Goal: Task Accomplishment & Management: Use online tool/utility

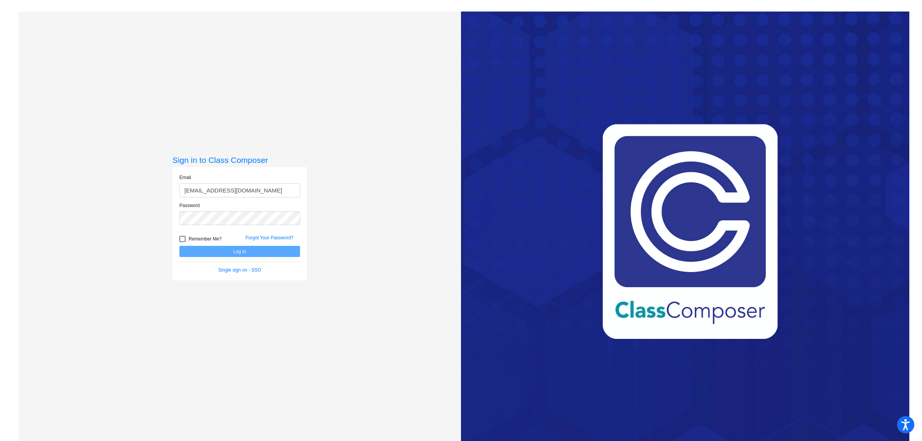
type input "[EMAIL_ADDRESS][DOMAIN_NAME]"
click at [253, 253] on button "Log In" at bounding box center [239, 251] width 121 height 11
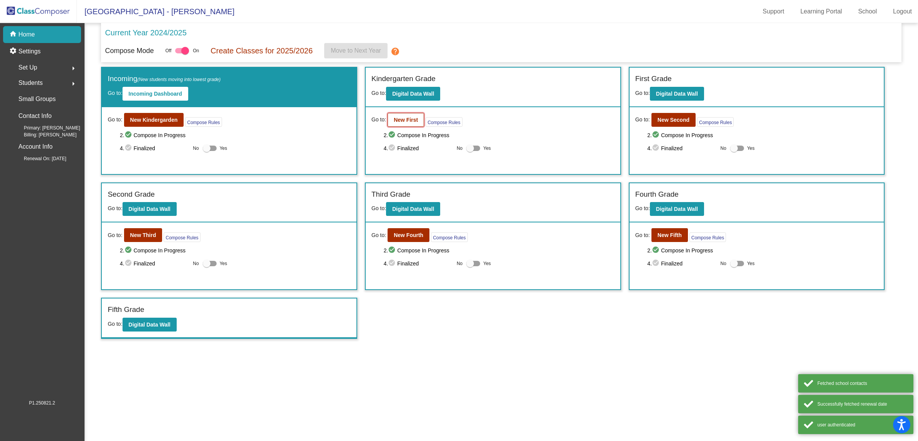
click at [397, 118] on b "New First" at bounding box center [406, 120] width 24 height 6
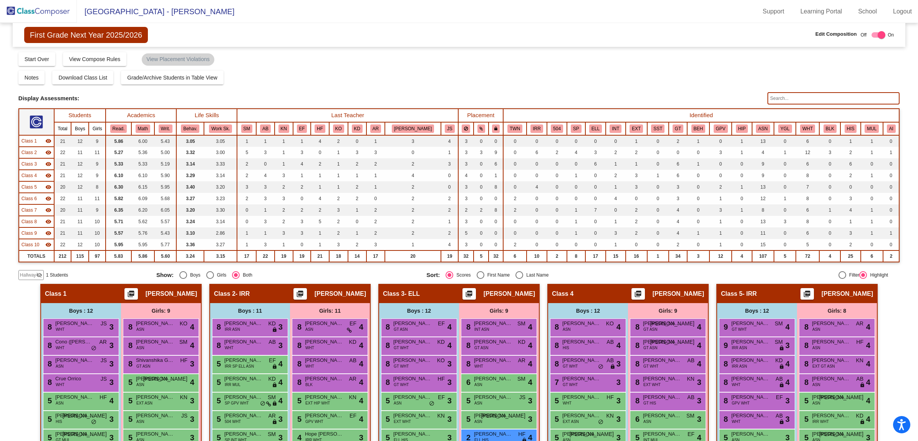
click at [26, 273] on span "Hallway" at bounding box center [28, 274] width 16 height 7
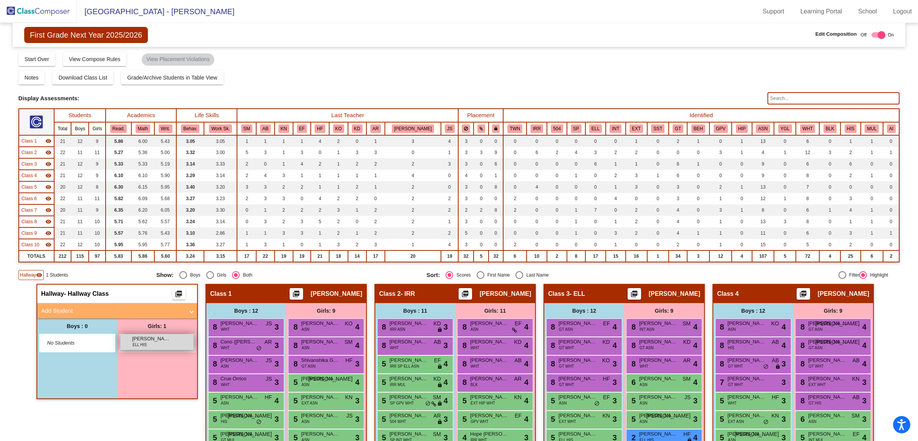
click at [161, 344] on div "[PERSON_NAME] ELL HIS lock do_not_disturb_alt" at bounding box center [156, 342] width 73 height 16
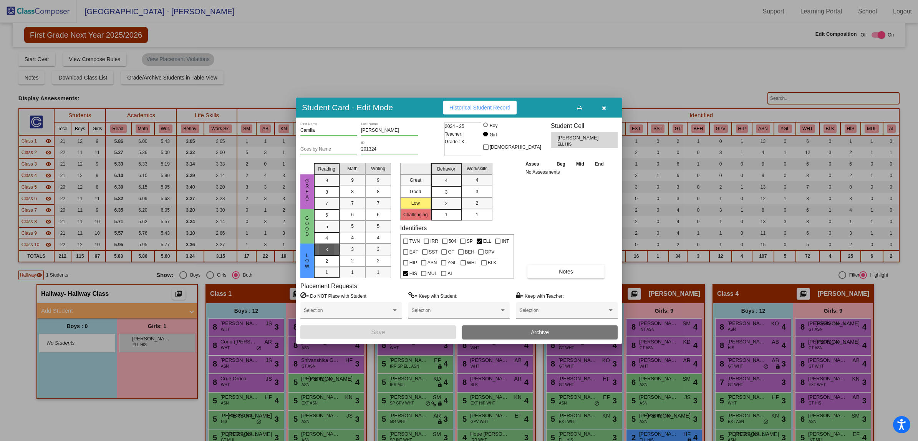
click at [328, 245] on div "3" at bounding box center [326, 250] width 15 height 12
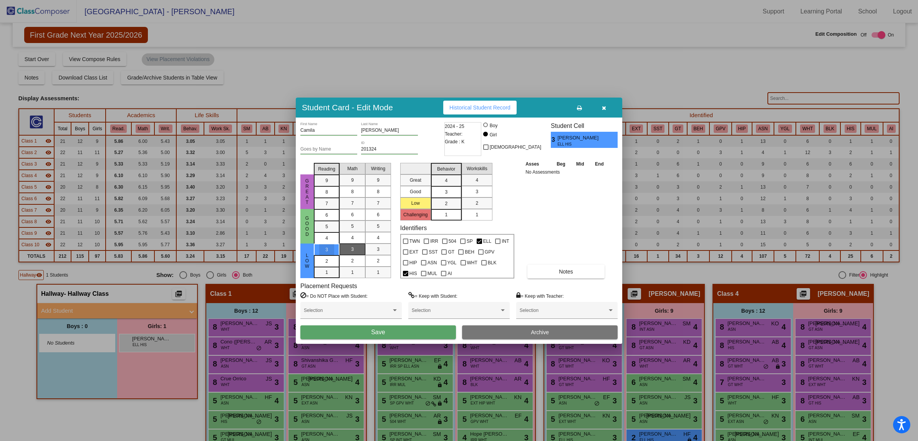
click at [347, 245] on div "3" at bounding box center [352, 249] width 15 height 12
click at [379, 245] on div "3" at bounding box center [378, 249] width 15 height 12
click at [441, 186] on div "3" at bounding box center [446, 181] width 15 height 12
click at [473, 189] on div "3" at bounding box center [476, 192] width 15 height 12
click at [366, 331] on button "Save" at bounding box center [378, 332] width 156 height 14
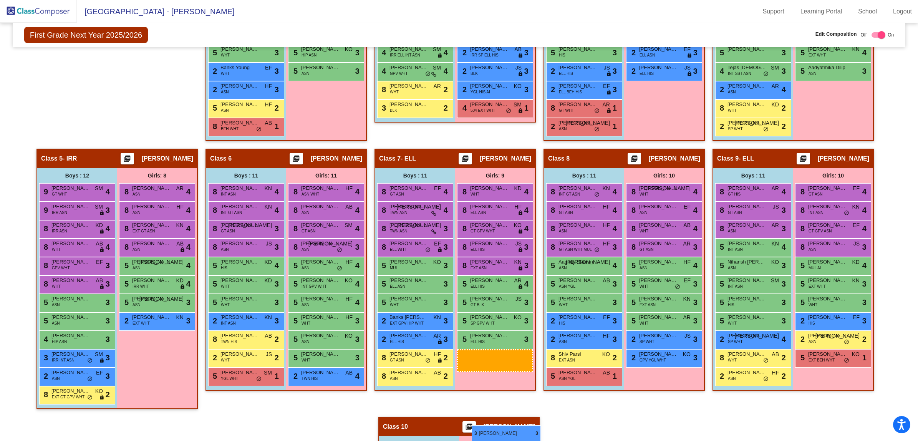
scroll to position [405, 0]
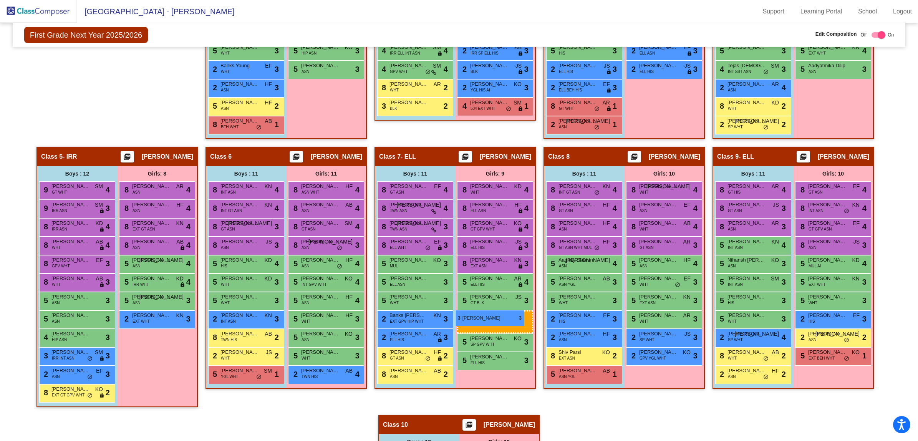
drag, startPoint x: 143, startPoint y: 244, endPoint x: 455, endPoint y: 310, distance: 318.6
click at [497, 352] on span "[PERSON_NAME]" at bounding box center [489, 352] width 38 height 8
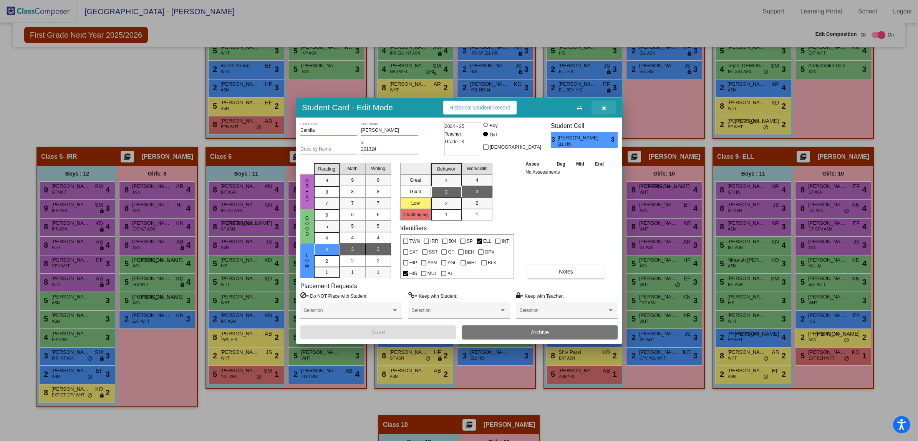
click at [602, 106] on icon "button" at bounding box center [604, 107] width 4 height 5
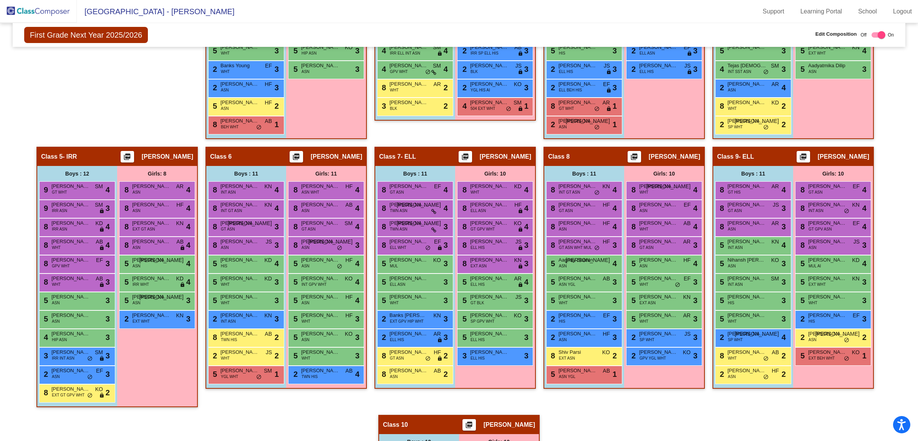
checkbox input "false"
